Goal: Information Seeking & Learning: Understand process/instructions

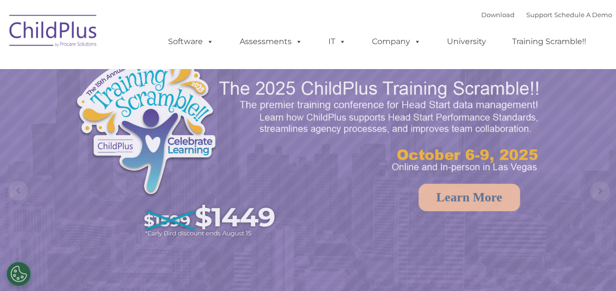
select select "MEDIUM"
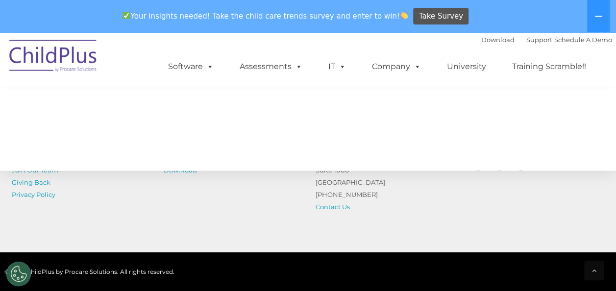
scroll to position [1108, 0]
click at [169, 241] on div "Resources Blog Join Our Team Giving Back Privacy Policy Switch to ChildPlus Get…" at bounding box center [308, 167] width 616 height 171
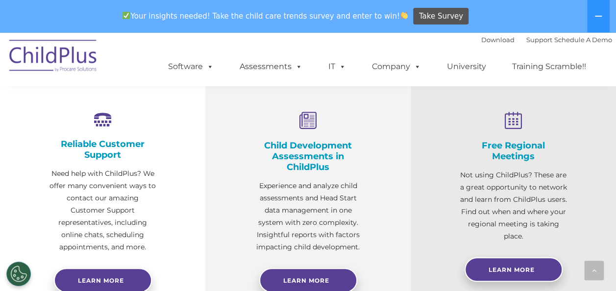
scroll to position [464, 0]
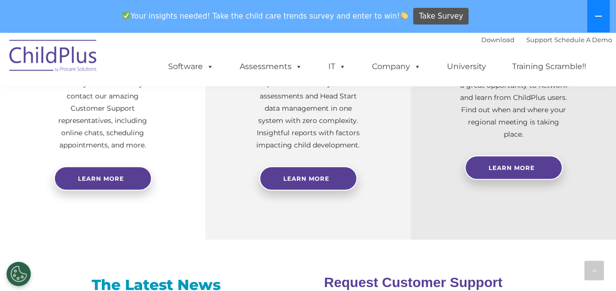
click at [591, 10] on button at bounding box center [598, 16] width 23 height 32
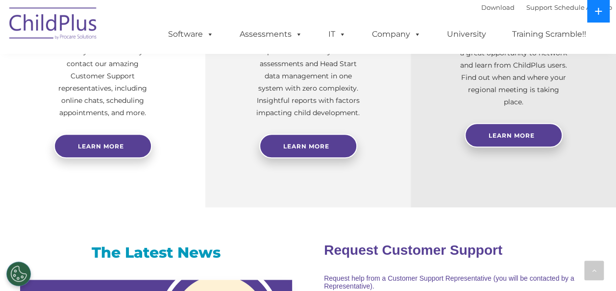
click at [591, 10] on button at bounding box center [598, 11] width 23 height 23
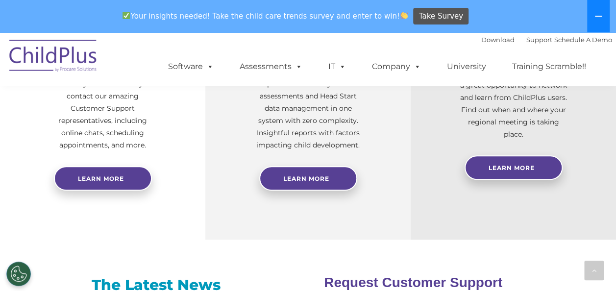
click at [591, 10] on button at bounding box center [598, 16] width 23 height 32
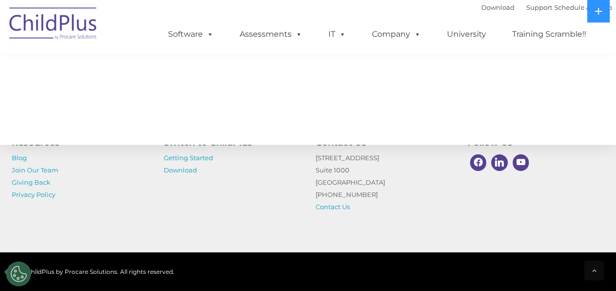
scroll to position [1132, 0]
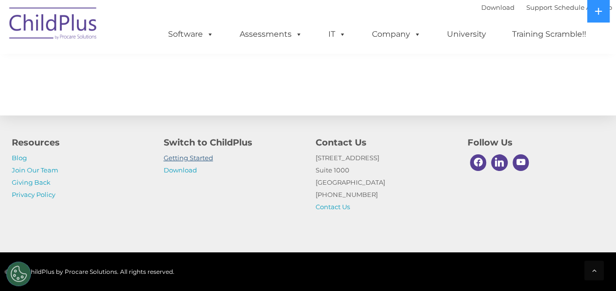
click at [199, 156] on link "Getting Started" at bounding box center [188, 158] width 49 height 8
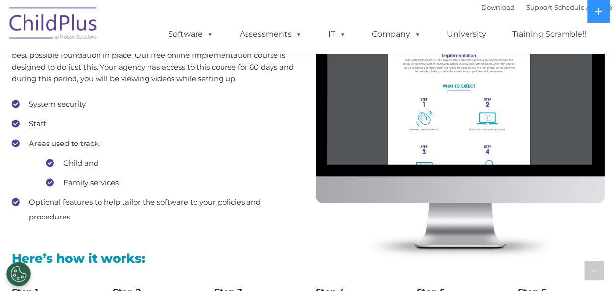
scroll to position [920, 0]
